Goal: Check status

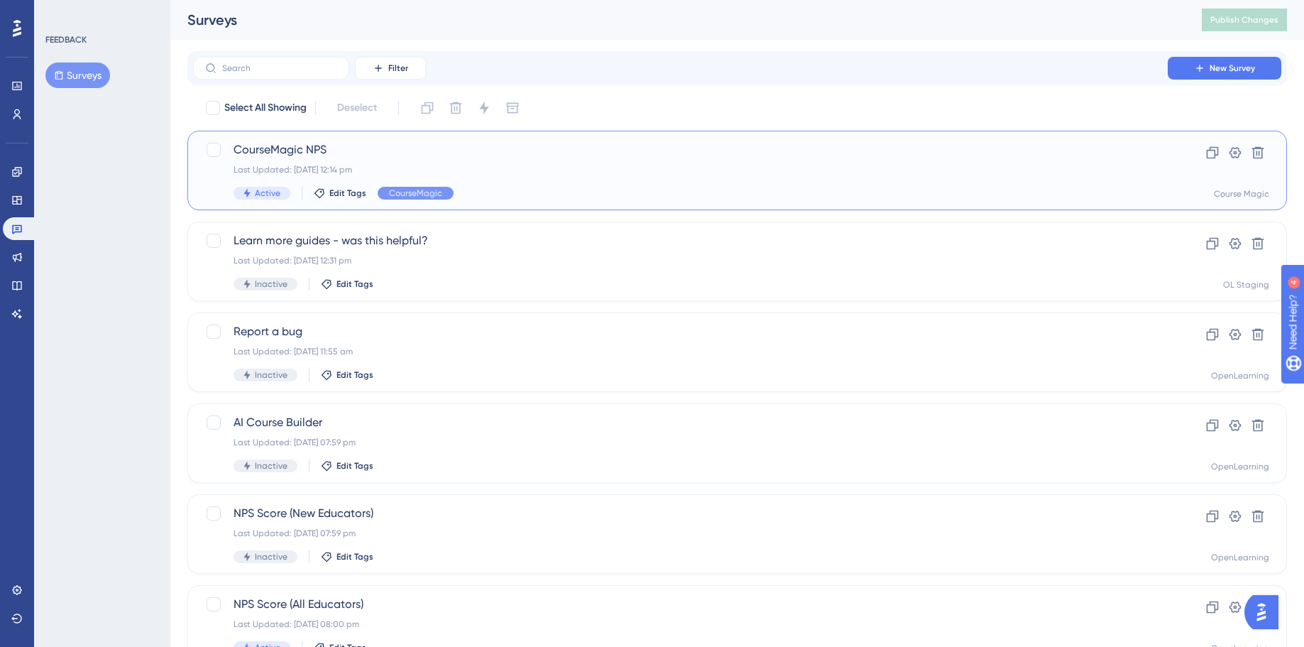
click at [518, 169] on div "Last Updated: [DATE] 12:14 pm" at bounding box center [681, 169] width 894 height 11
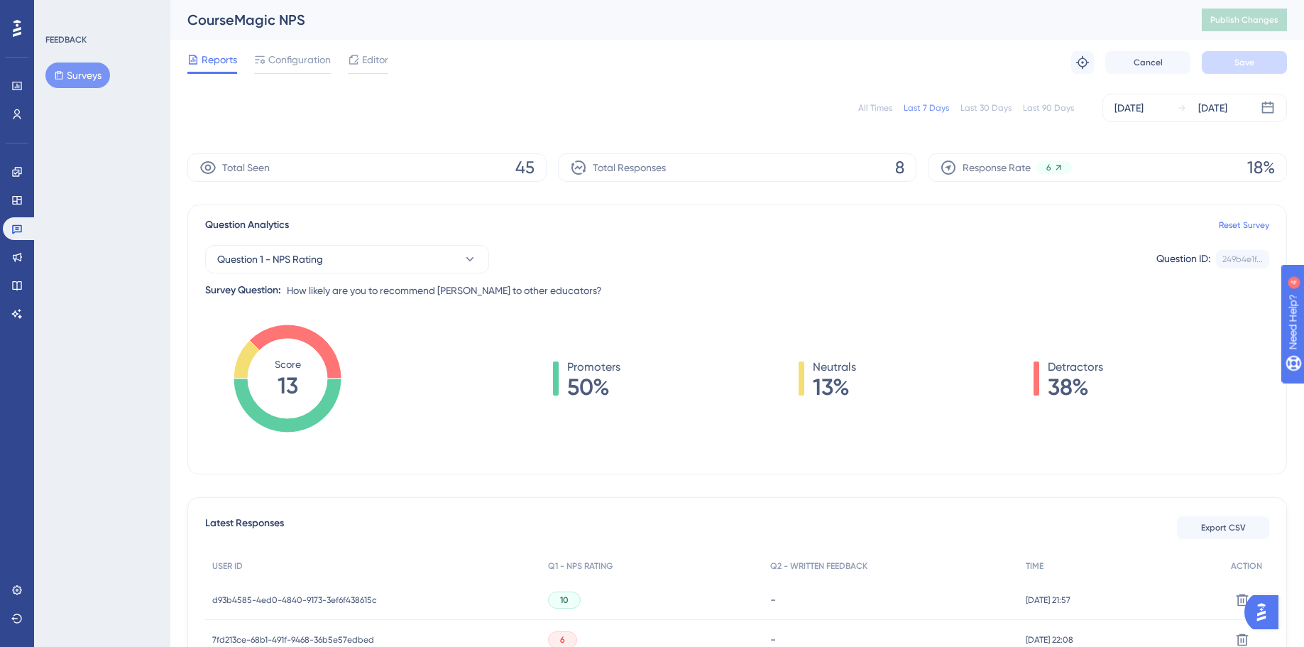
click at [76, 70] on button "Surveys" at bounding box center [77, 75] width 65 height 26
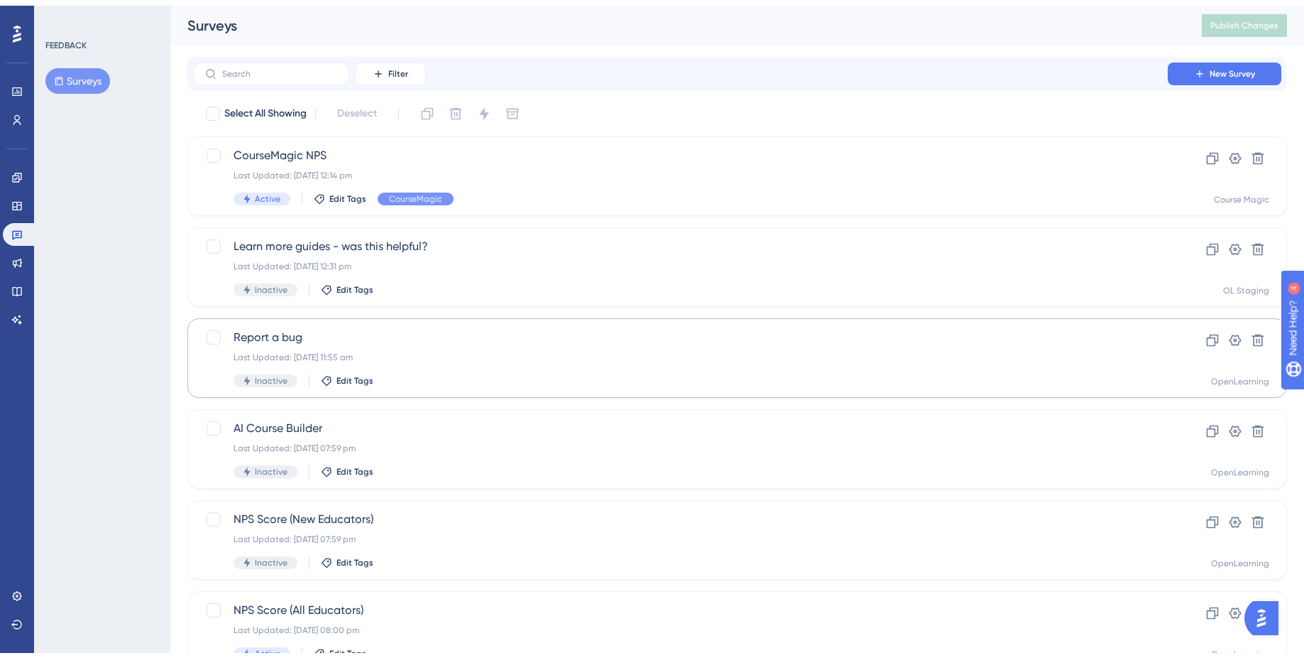
scroll to position [53, 0]
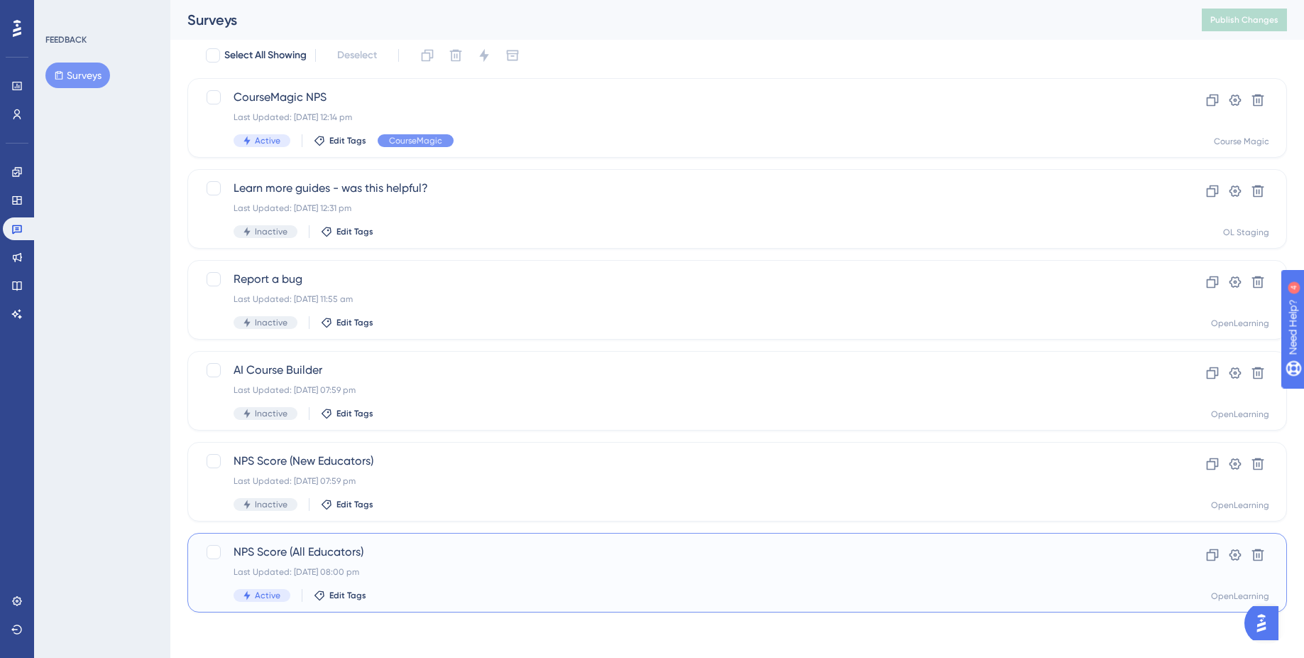
click at [553, 552] on span "NPS Score (All Educators)" at bounding box center [681, 551] width 894 height 17
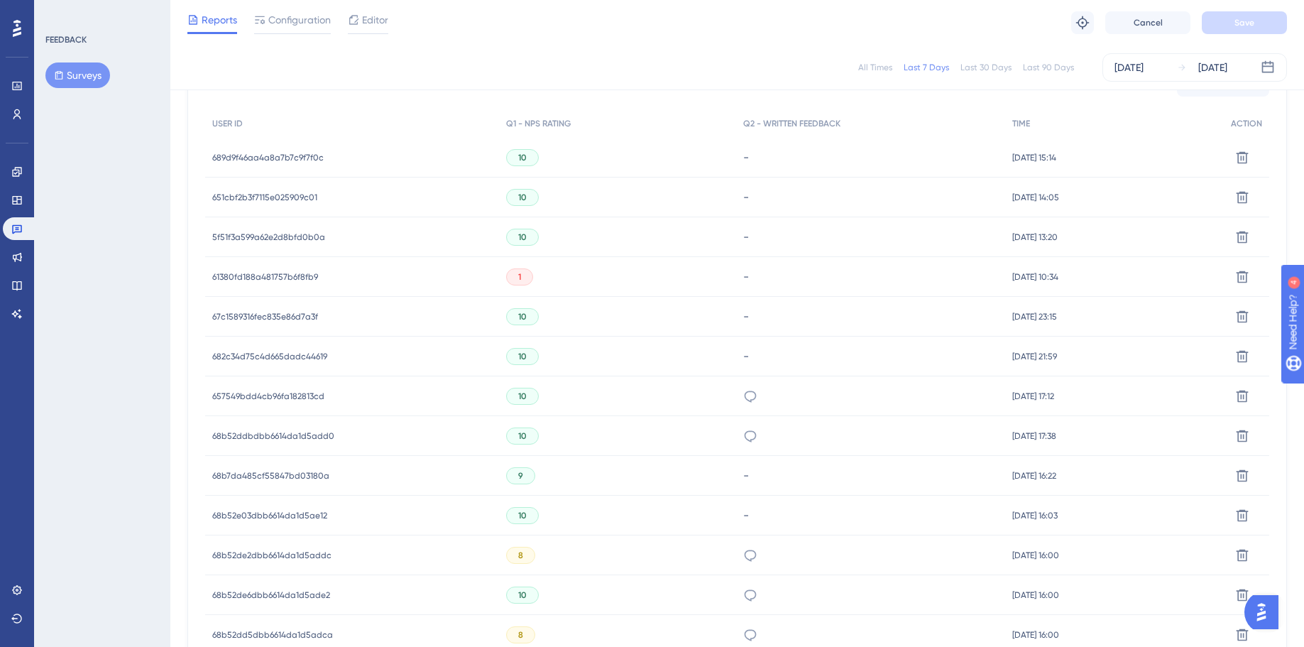
scroll to position [464, 0]
